Goal: Contribute content: Contribute content

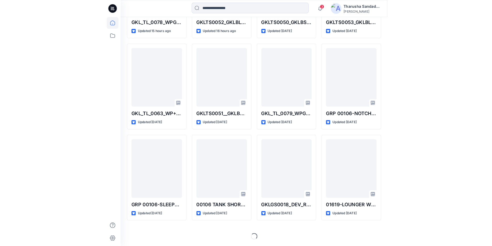
scroll to position [526, 0]
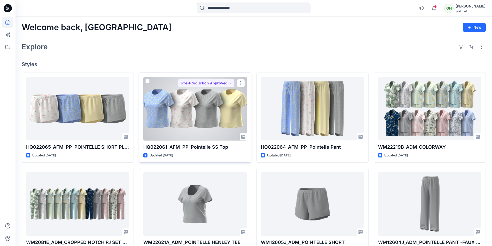
click at [193, 130] on div at bounding box center [194, 109] width 103 height 64
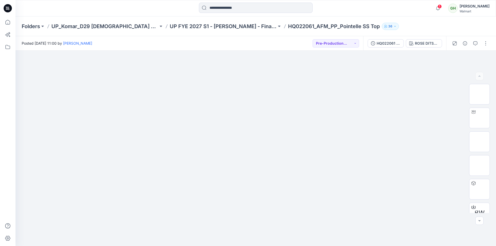
click at [6, 7] on icon at bounding box center [8, 8] width 8 height 17
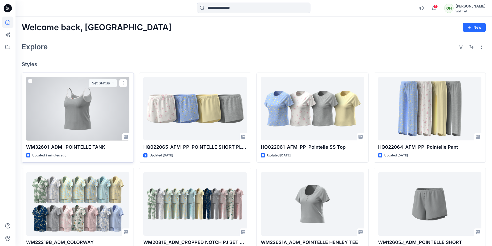
click at [109, 98] on div at bounding box center [77, 109] width 103 height 64
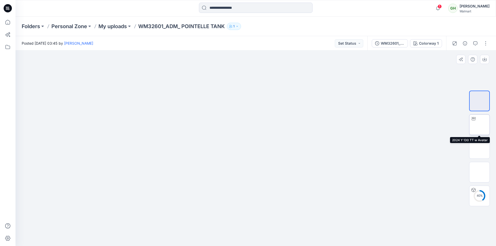
click at [479, 125] on img at bounding box center [479, 125] width 0 height 0
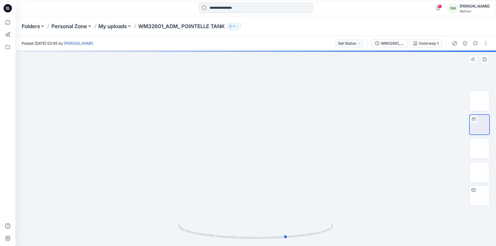
drag, startPoint x: 312, startPoint y: 233, endPoint x: 443, endPoint y: 204, distance: 134.6
click at [343, 237] on div at bounding box center [255, 149] width 480 height 196
click at [479, 149] on img at bounding box center [479, 149] width 0 height 0
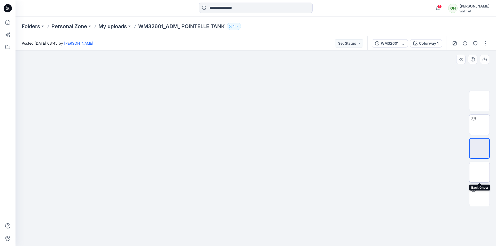
click at [479, 172] on img at bounding box center [479, 172] width 0 height 0
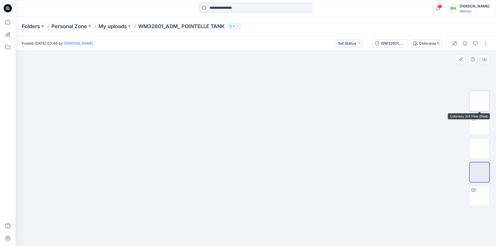
click at [479, 101] on img at bounding box center [479, 101] width 0 height 0
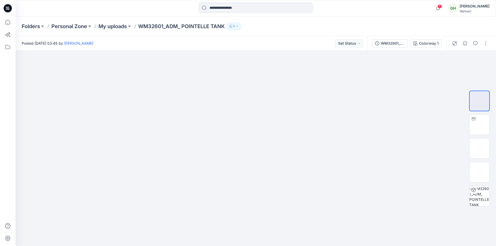
click at [6, 9] on icon at bounding box center [8, 8] width 8 height 8
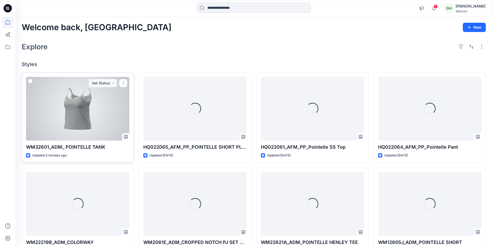
click at [74, 115] on div at bounding box center [77, 109] width 103 height 64
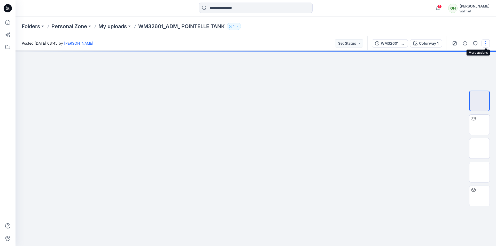
click at [485, 42] on button "button" at bounding box center [485, 43] width 8 height 8
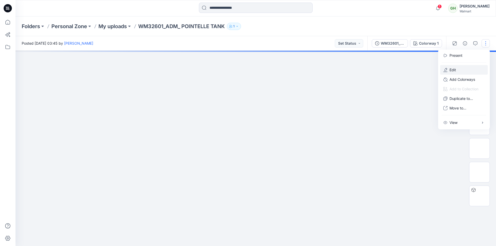
click at [456, 70] on button "Edit" at bounding box center [464, 70] width 48 height 10
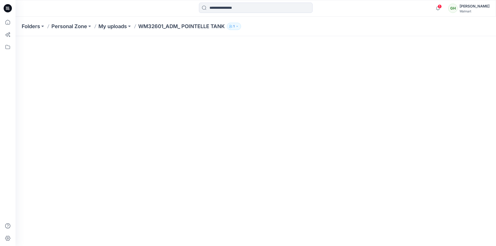
scroll to position [63, 0]
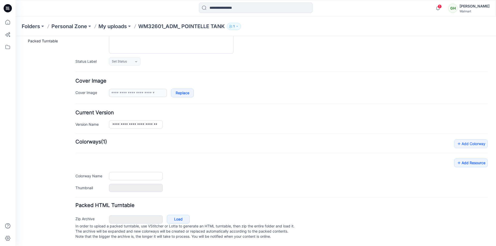
type input "**********"
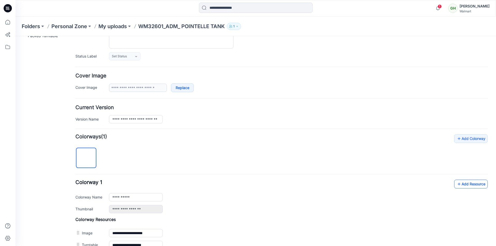
click at [474, 185] on link "Add Resource" at bounding box center [471, 184] width 34 height 9
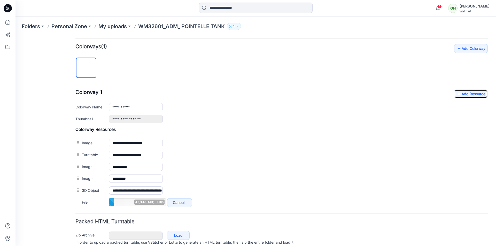
scroll to position [151, 0]
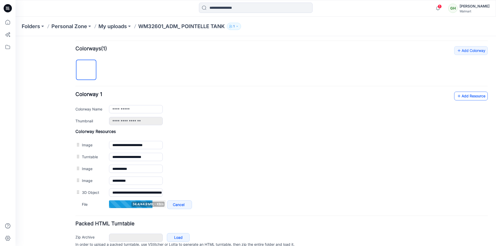
click at [466, 96] on link "Add Resource" at bounding box center [471, 96] width 34 height 9
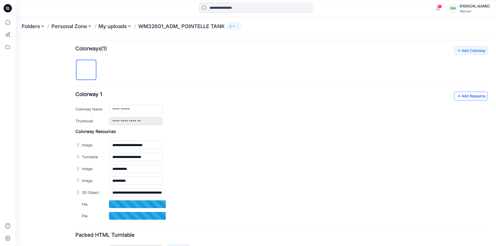
click at [467, 99] on link "Add Resource" at bounding box center [471, 96] width 34 height 9
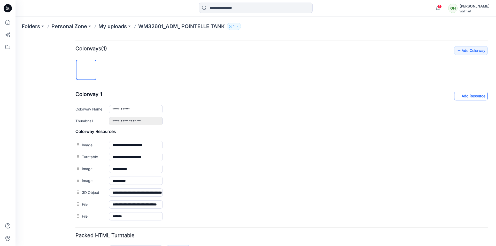
click at [471, 99] on link "Add Resource" at bounding box center [471, 96] width 34 height 9
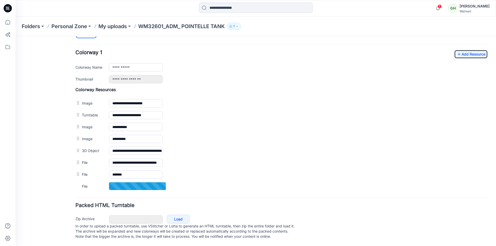
scroll to position [198, 0]
click at [478, 50] on link "Add Resource" at bounding box center [471, 54] width 34 height 9
click at [470, 50] on link "Add Resource" at bounding box center [471, 54] width 34 height 9
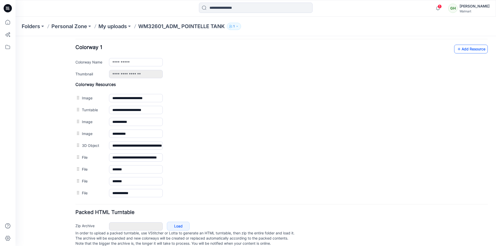
click at [469, 49] on link "Add Resource" at bounding box center [471, 49] width 34 height 9
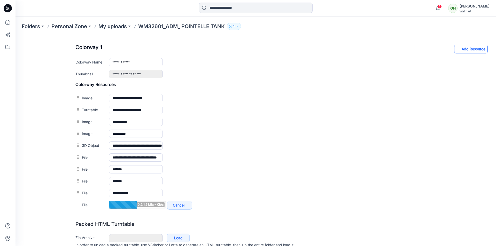
click at [472, 46] on link "Add Resource" at bounding box center [471, 49] width 34 height 9
click at [463, 50] on link "Add Resource" at bounding box center [471, 49] width 34 height 9
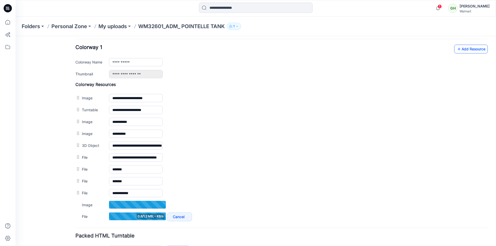
click at [475, 50] on link "Add Resource" at bounding box center [471, 49] width 34 height 9
click at [468, 52] on link "Add Resource" at bounding box center [471, 49] width 34 height 9
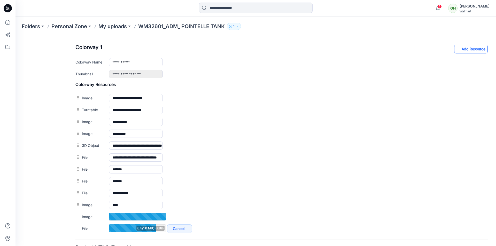
click at [459, 49] on link "Add Resource" at bounding box center [471, 49] width 34 height 9
click at [465, 52] on link "Add Resource" at bounding box center [471, 49] width 34 height 9
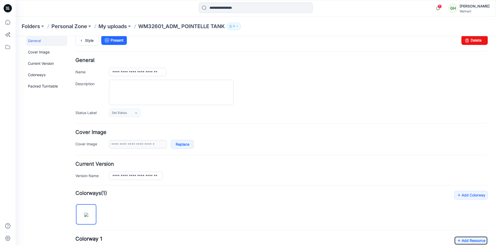
scroll to position [0, 0]
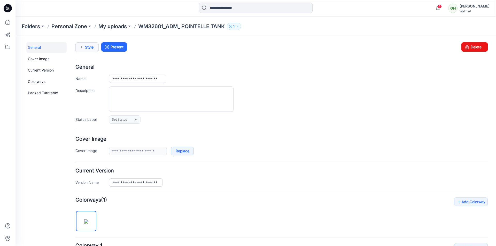
click at [91, 48] on link "Style" at bounding box center [86, 47] width 23 height 10
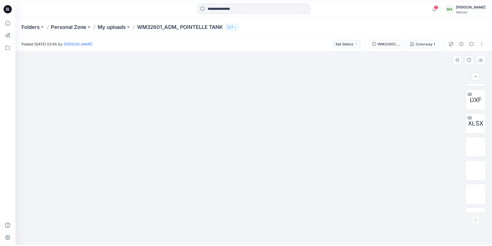
scroll to position [177, 0]
click at [5, 7] on icon at bounding box center [8, 8] width 8 height 8
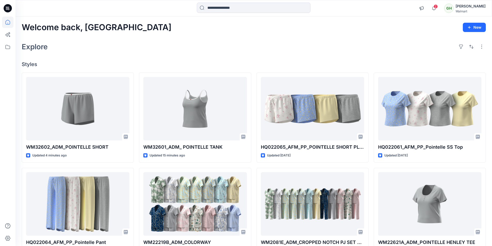
click at [227, 58] on div "Welcome back, Gayan New Explore Styles WM32602_ADM_POINTELLE SHORT Updated 4 mi…" at bounding box center [253, 198] width 477 height 362
